Goal: Task Accomplishment & Management: Use online tool/utility

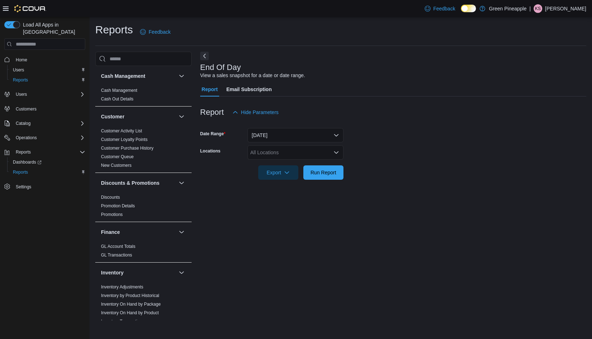
click at [297, 154] on div "All Locations" at bounding box center [296, 152] width 96 height 14
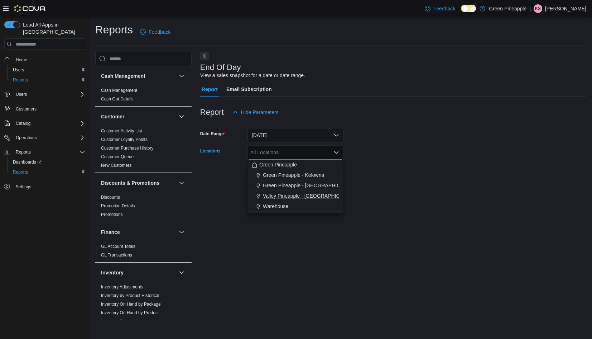
click at [313, 196] on span "Valley Pineapple - Fruitvale" at bounding box center [310, 195] width 94 height 7
drag, startPoint x: 418, startPoint y: 173, endPoint x: 372, endPoint y: 172, distance: 45.9
click at [418, 173] on form "Date Range Today Locations Valley Pineapple - Fruitvale Combo box. Selected. Va…" at bounding box center [393, 149] width 386 height 60
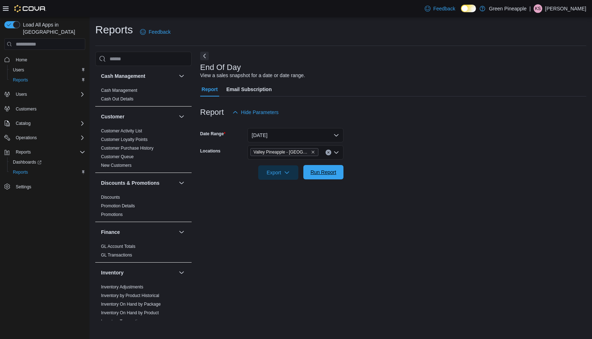
click at [328, 177] on span "Run Report" at bounding box center [324, 172] width 32 height 14
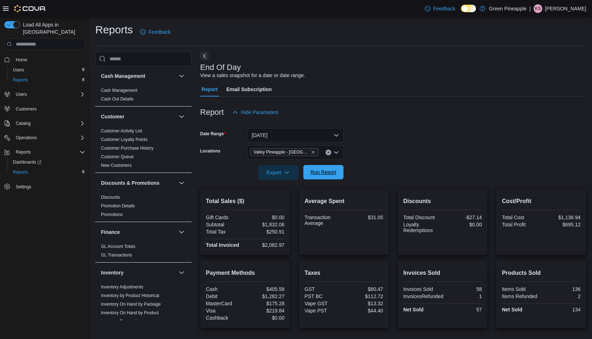
click at [325, 174] on span "Run Report" at bounding box center [324, 171] width 26 height 7
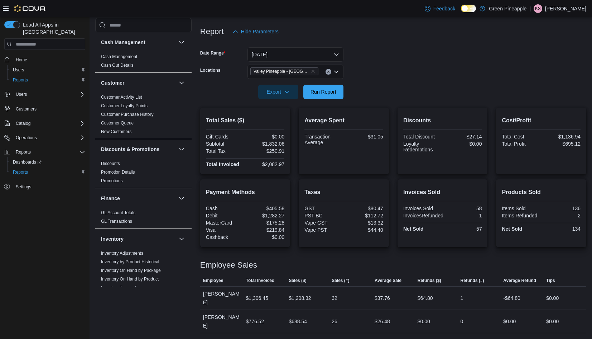
scroll to position [72, 0]
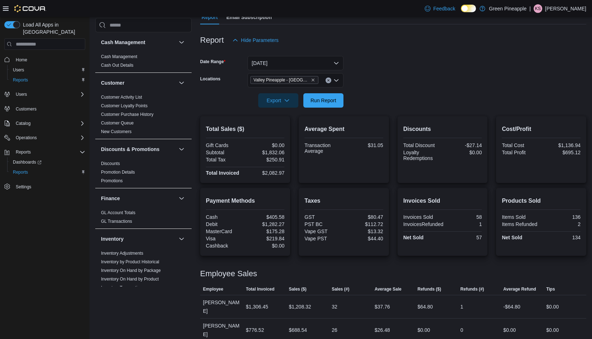
click at [271, 174] on div "$2,082.97" at bounding box center [266, 173] width 38 height 6
copy div "2,082.97"
